Goal: Information Seeking & Learning: Understand process/instructions

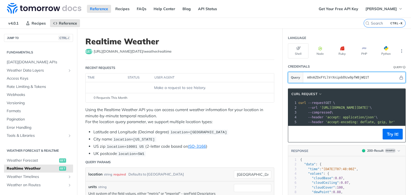
click at [335, 77] on input "m0nAZOxFYLlVrXnipdd9zw9pfW8jWQ1T" at bounding box center [352, 77] width 94 height 11
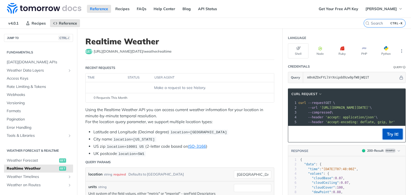
click at [390, 136] on button "Try It!" at bounding box center [393, 134] width 20 height 11
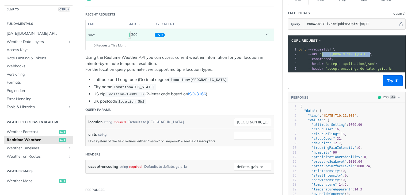
drag, startPoint x: 397, startPoint y: 52, endPoint x: 316, endPoint y: 54, distance: 81.4
click at [320, 54] on span "'[URL][DOMAIN_NAME][DATE]'" at bounding box center [345, 54] width 50 height 4
copy span "[URL][DOMAIN_NAME][DATE]'"
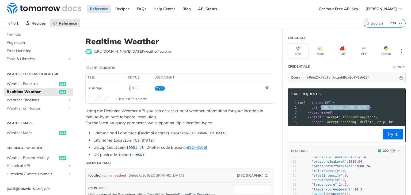
scroll to position [80, 0]
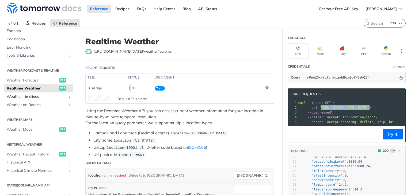
click at [43, 96] on span "Weather Timelines" at bounding box center [36, 96] width 59 height 5
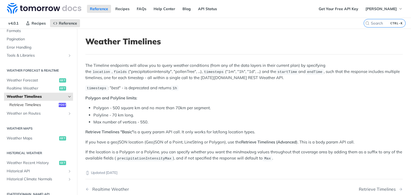
click at [46, 103] on span "Retrieve Timelines" at bounding box center [33, 105] width 48 height 5
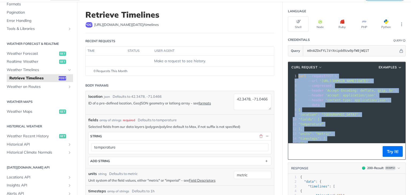
drag, startPoint x: 315, startPoint y: 133, endPoint x: 287, endPoint y: 75, distance: 65.0
click at [297, 75] on div "1 curl --request POST \ 2 --url '[URL][DOMAIN_NAME][DATE]' \ 3 --compressed \ 4…" at bounding box center [378, 124] width 163 height 101
click at [391, 67] on span "Examples" at bounding box center [388, 67] width 18 height 5
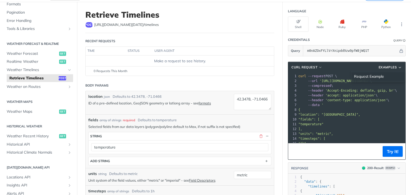
click at [377, 74] on span "Request Example" at bounding box center [369, 77] width 30 height 6
type input "string"
click at [368, 79] on pre "--url '[URL][DOMAIN_NAME][DATE]' \" at bounding box center [378, 81] width 163 height 5
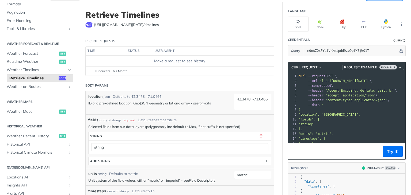
click at [374, 66] on button "Request Example Example" at bounding box center [373, 67] width 62 height 5
click at [372, 76] on span "Request Example" at bounding box center [369, 77] width 30 height 6
click at [369, 85] on pre "--compressed \" at bounding box center [378, 86] width 163 height 5
click at [376, 70] on header "cURL Request Request Example Example" at bounding box center [346, 67] width 117 height 11
click at [373, 67] on span "Request Example" at bounding box center [360, 67] width 33 height 5
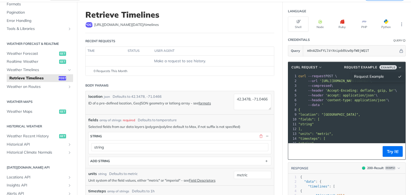
click at [369, 74] on span "Request Example" at bounding box center [369, 77] width 30 height 6
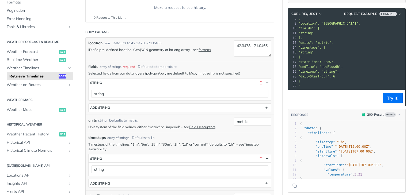
click at [357, 60] on pre ""startTime": "now"," at bounding box center [378, 62] width 163 height 5
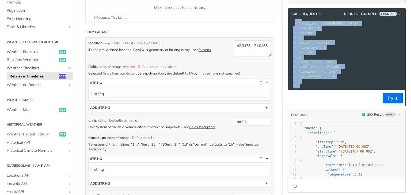
copy div "curl --request POST \ 2 --url '[URL][DOMAIN_NAME][DATE]' \ 3 --compressed \ 4 -…"
